Goal: Transaction & Acquisition: Purchase product/service

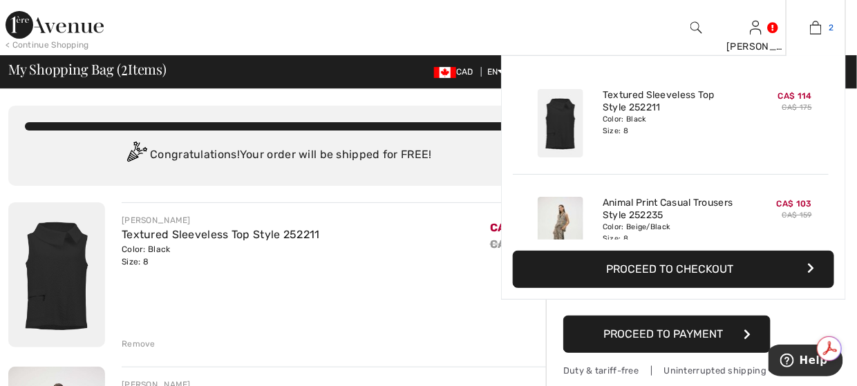
click at [812, 24] on img at bounding box center [816, 27] width 12 height 17
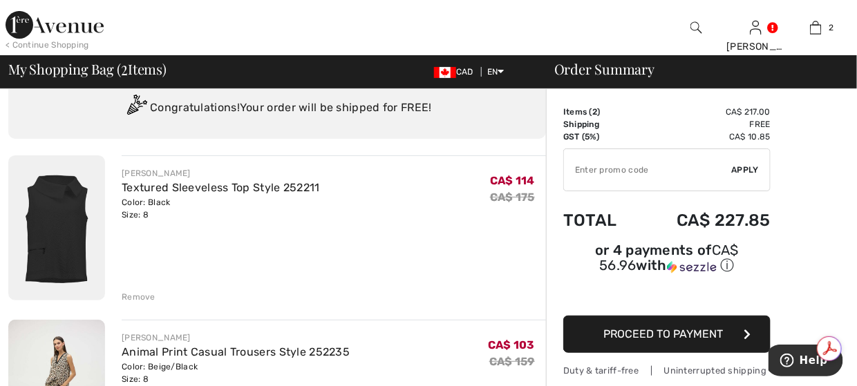
scroll to position [69, 0]
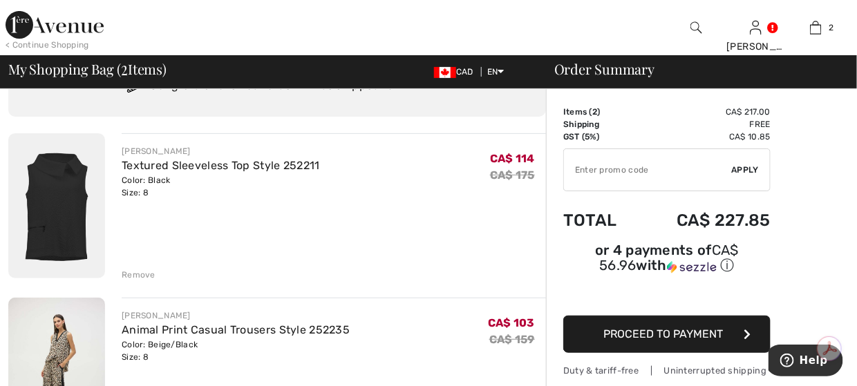
click at [138, 273] on div "Remove" at bounding box center [139, 275] width 34 height 12
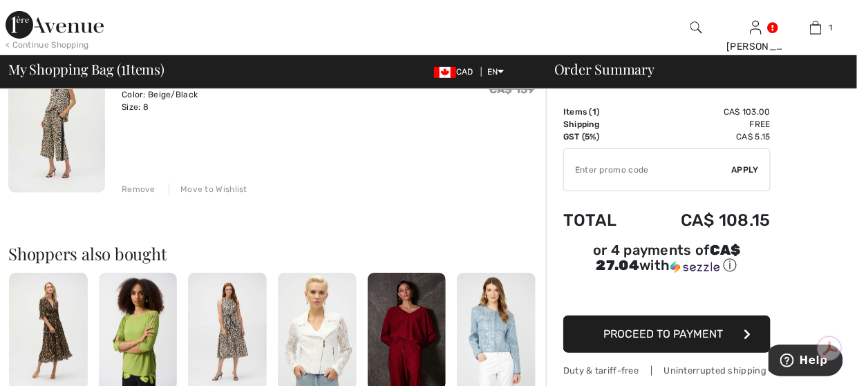
scroll to position [92, 0]
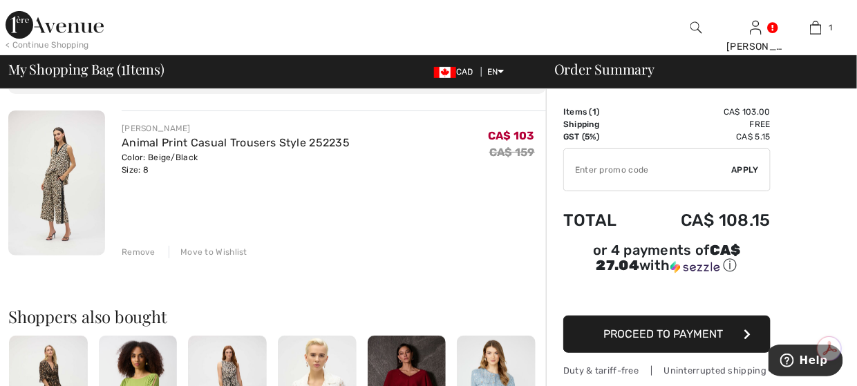
click at [193, 251] on div "Move to Wishlist" at bounding box center [208, 252] width 79 height 12
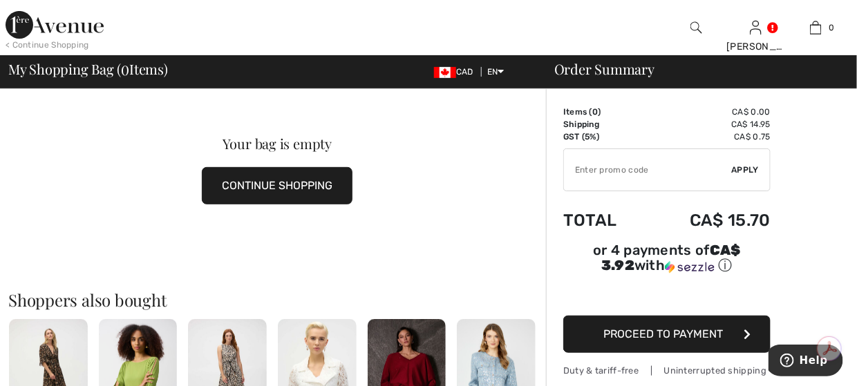
click at [31, 26] on img at bounding box center [55, 25] width 98 height 28
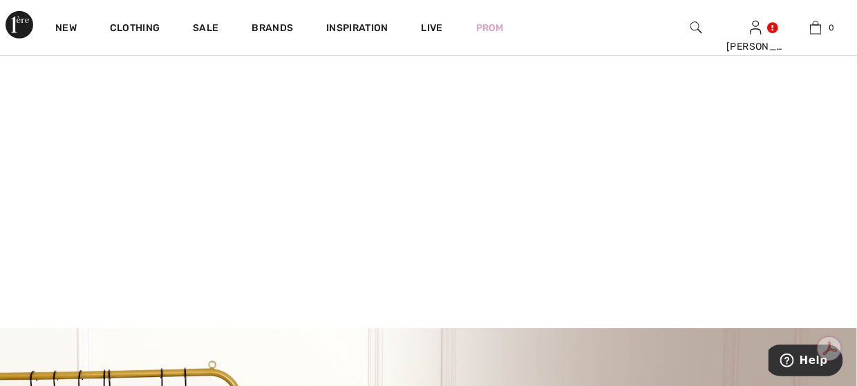
scroll to position [207, 0]
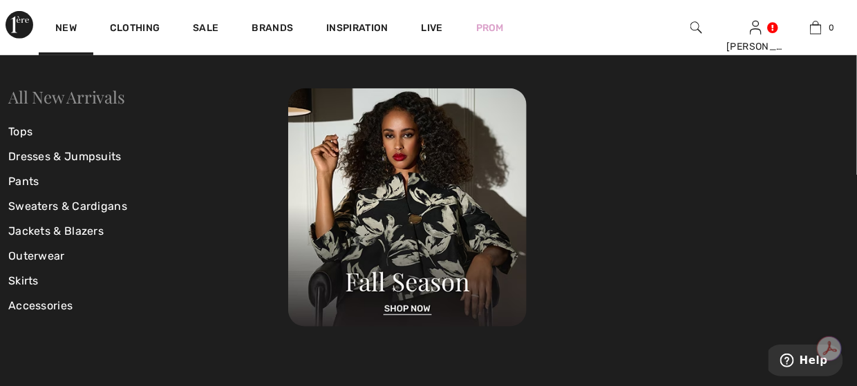
click at [69, 104] on link "All New Arrivals" at bounding box center [66, 97] width 116 height 22
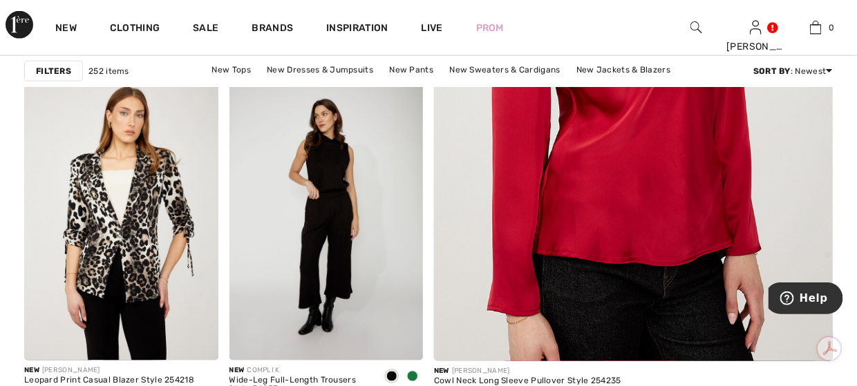
scroll to position [553, 0]
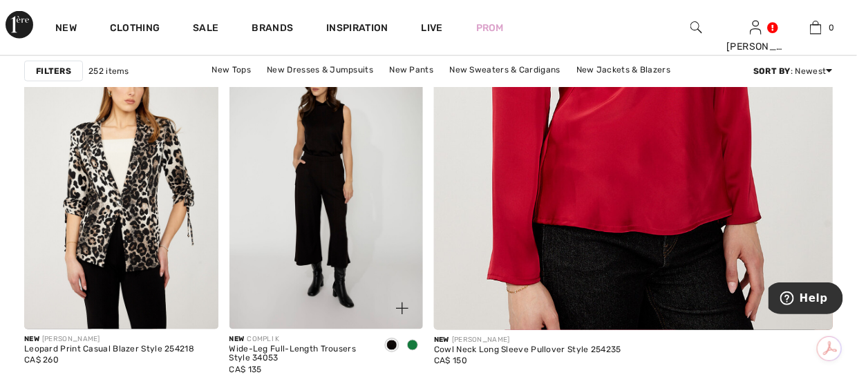
click at [277, 205] on img at bounding box center [326, 184] width 194 height 291
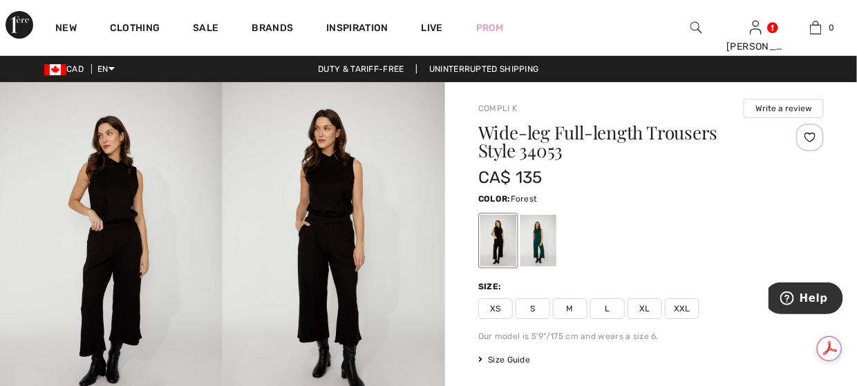
click at [543, 243] on div at bounding box center [538, 241] width 36 height 52
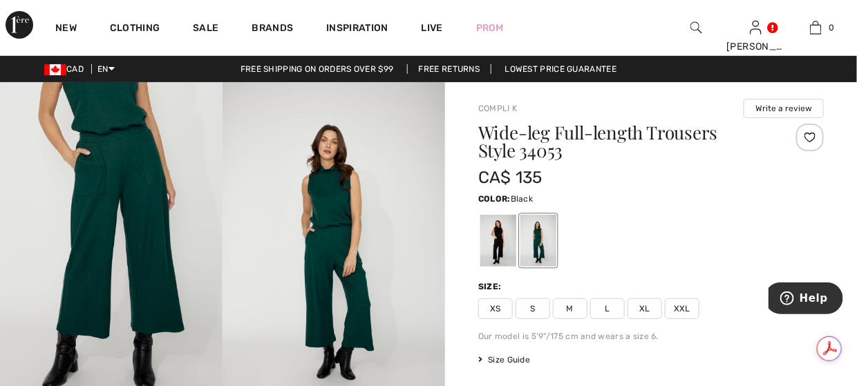
click at [507, 235] on div at bounding box center [498, 241] width 36 height 52
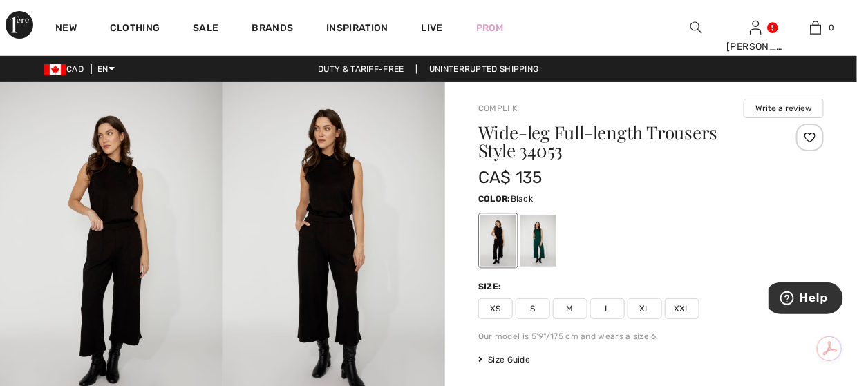
click at [115, 241] on img at bounding box center [111, 249] width 223 height 334
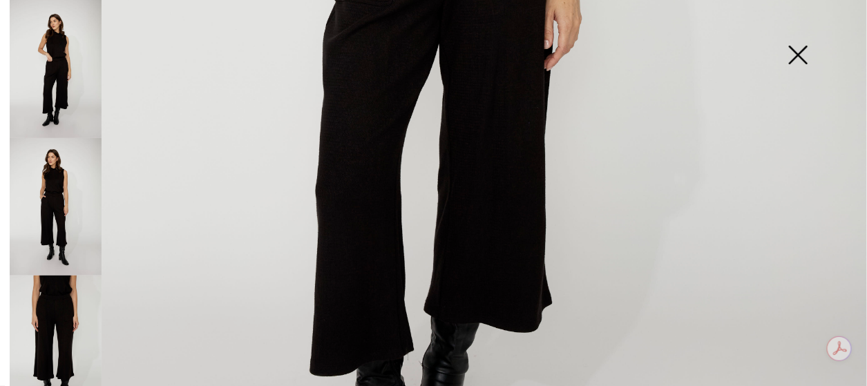
scroll to position [691, 0]
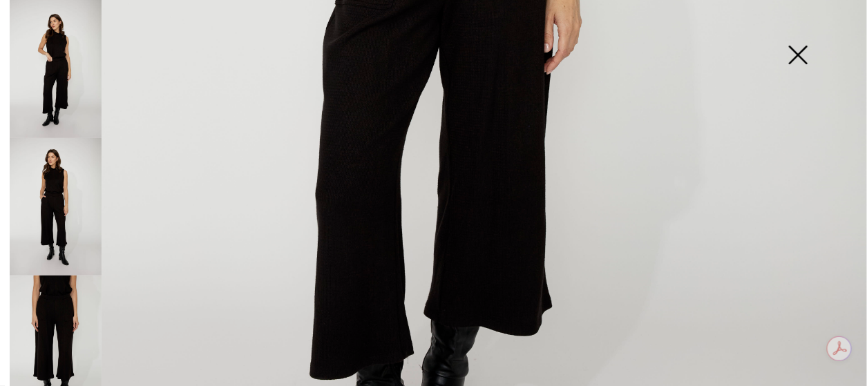
click at [68, 304] on img at bounding box center [56, 345] width 92 height 138
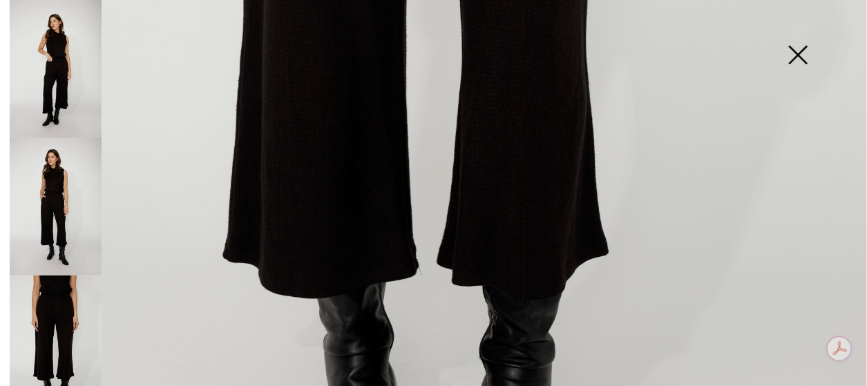
click at [64, 220] on img at bounding box center [56, 207] width 92 height 138
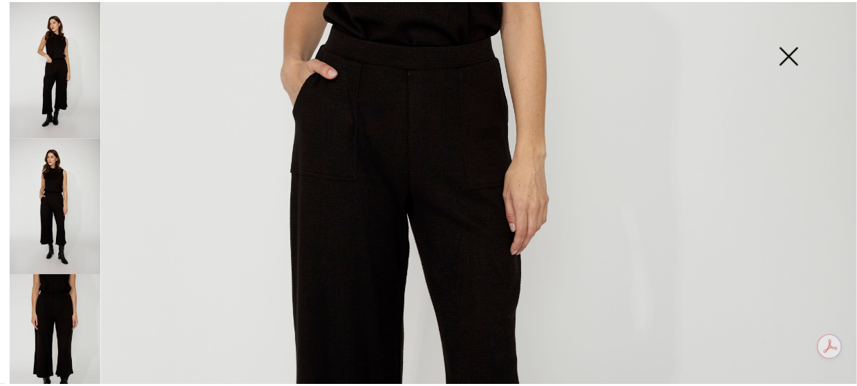
scroll to position [276, 0]
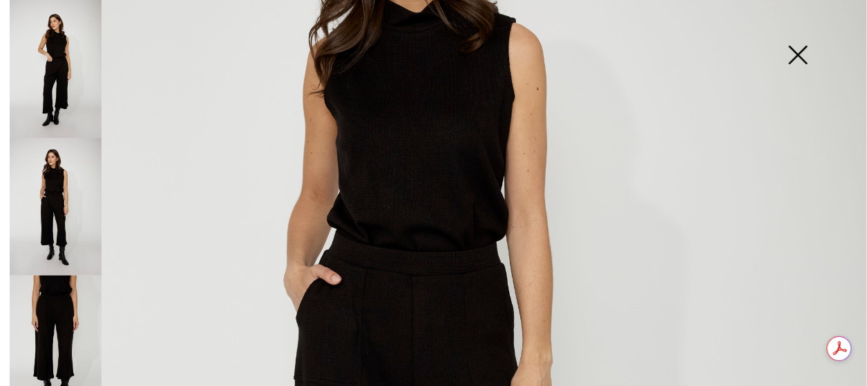
click at [799, 52] on img at bounding box center [798, 56] width 69 height 71
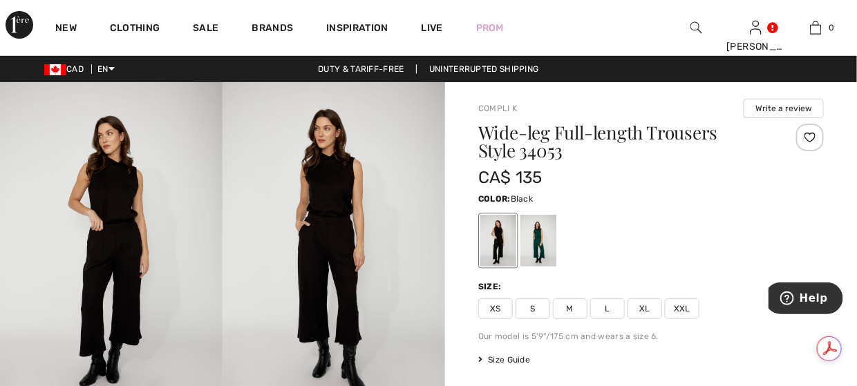
click at [531, 306] on span "S" at bounding box center [533, 309] width 35 height 21
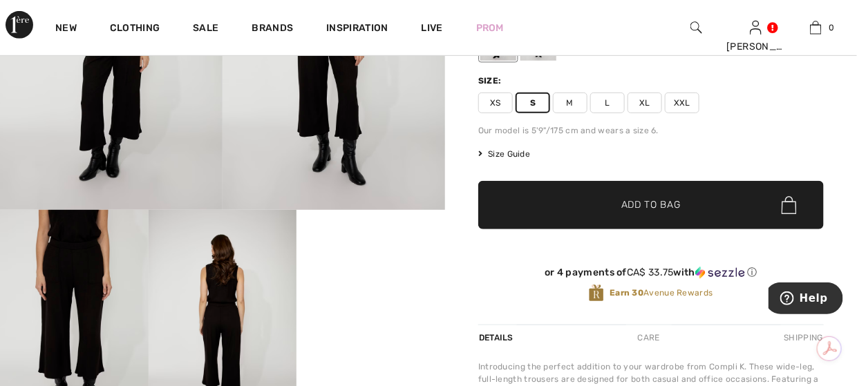
scroll to position [207, 0]
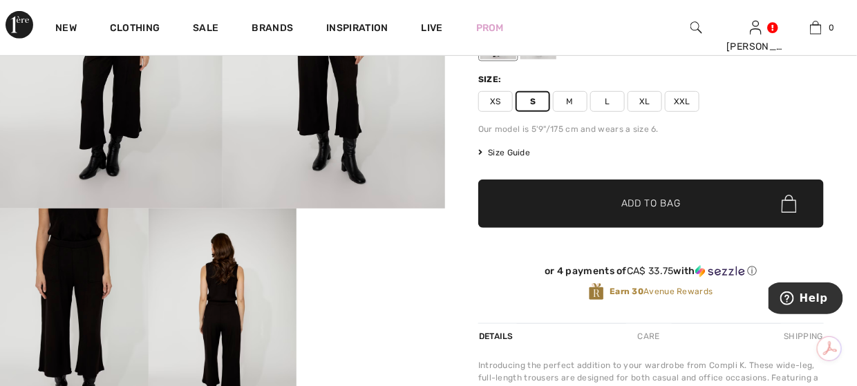
click at [670, 202] on span "Add to Bag" at bounding box center [650, 204] width 59 height 15
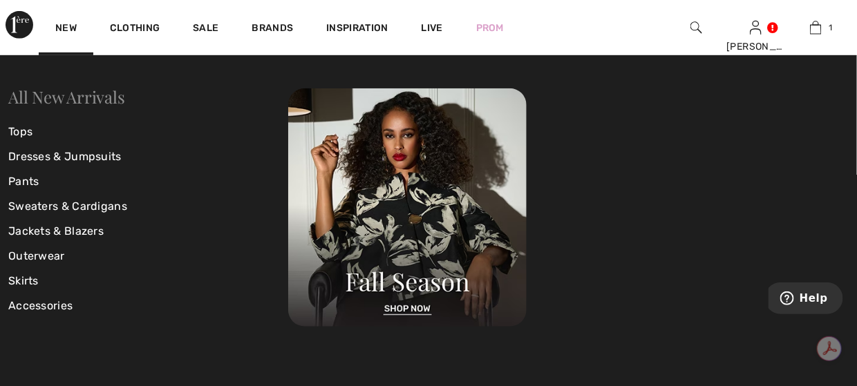
click at [62, 100] on link "All New Arrivals" at bounding box center [66, 97] width 116 height 22
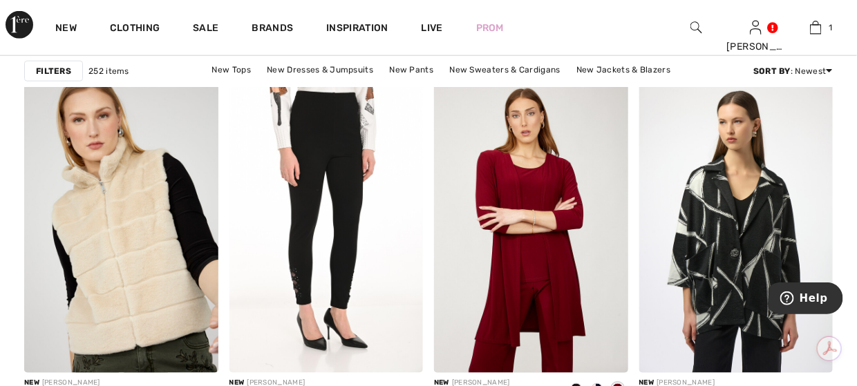
scroll to position [3801, 0]
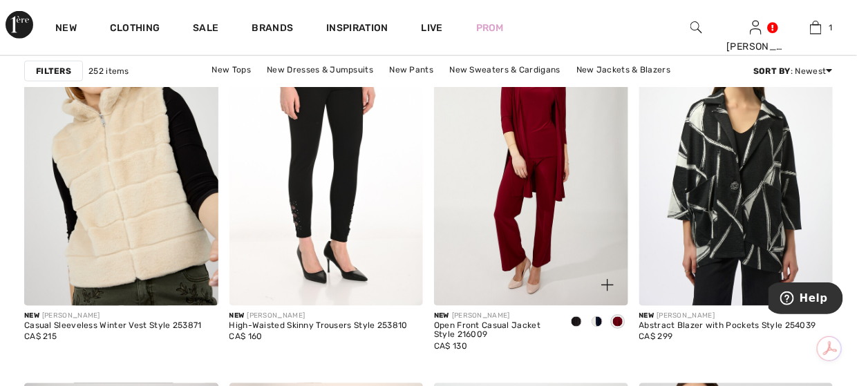
click at [543, 222] on img at bounding box center [531, 160] width 194 height 291
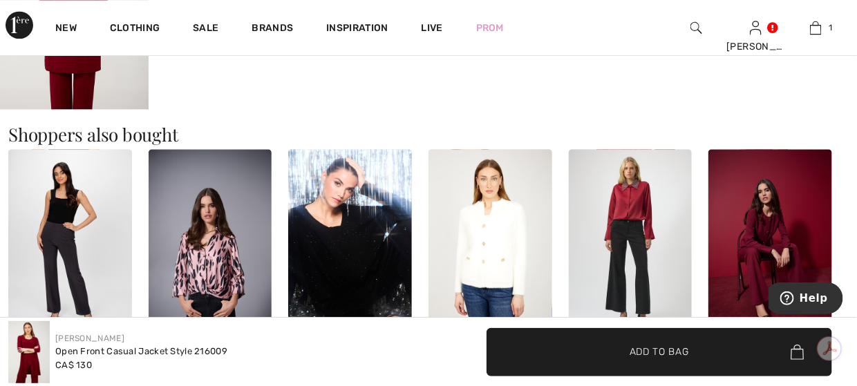
scroll to position [1106, 0]
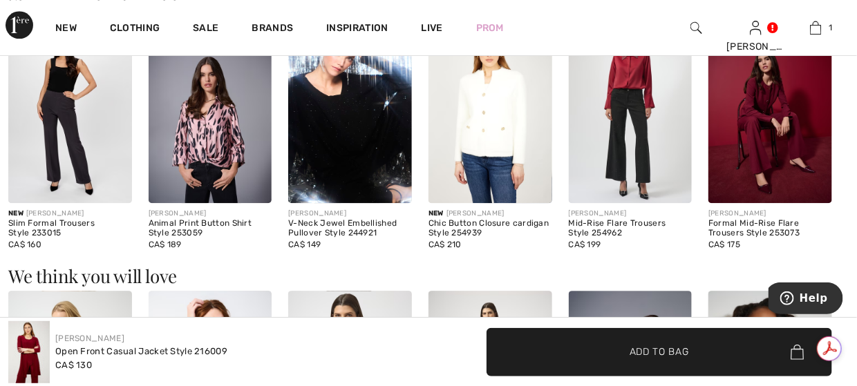
click at [22, 28] on img at bounding box center [20, 25] width 28 height 28
